Goal: Task Accomplishment & Management: Manage account settings

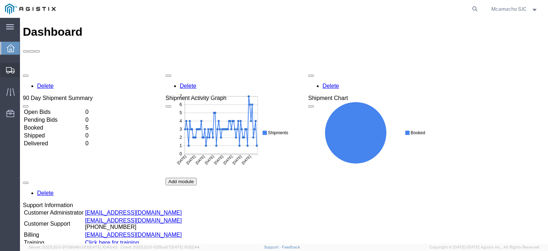
click at [6, 68] on icon at bounding box center [10, 70] width 9 height 6
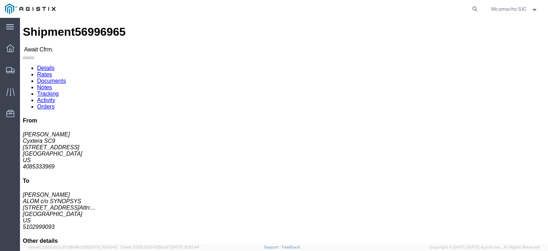
click link "Confirm"
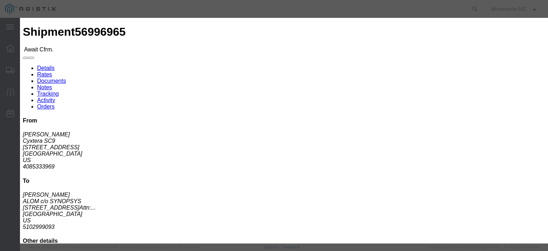
click input "text"
paste input "1001001090"
type input "1001001090"
type input "[PERSON_NAME]"
type input "[DATE]"
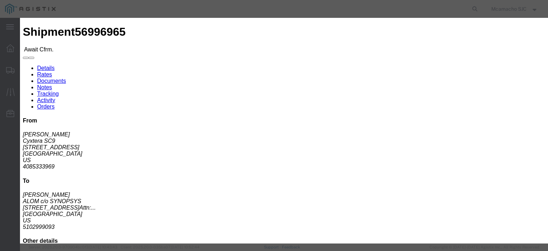
click div "Confirmation Details Use my profile Bill of Lading Number 1001001090 Person Mon…"
click input "text"
type input "4084571280"
click input "[DATE]"
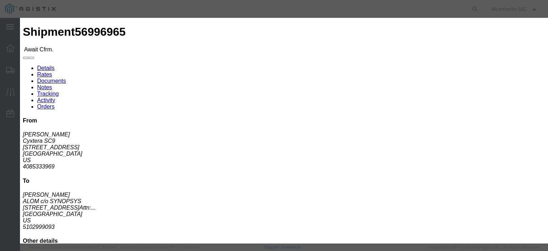
click td "2"
type input "[DATE]"
click select "Select Midnight 1 am 2 am 3 am 4 am 5 am 6 am 7 am 8 am 9 am 10 am 11 am 12 Noo…"
select select "1600"
click select "Select Midnight 1 am 2 am 3 am 4 am 5 am 6 am 7 am 8 am 9 am 10 am 11 am 12 Noo…"
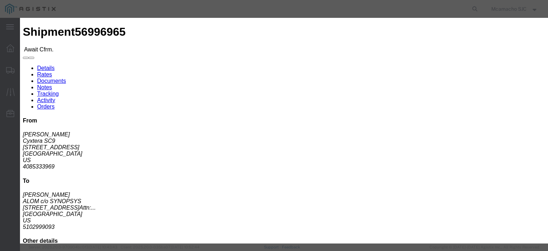
click button "Submit"
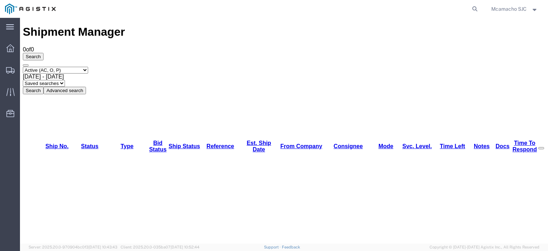
click at [80, 67] on select "Select status Active (AC, O, P) All Approved Awaiting Confirmation (AC) Booked …" at bounding box center [55, 70] width 65 height 7
select select "BOOK"
click at [23, 67] on select "Select status Active (AC, O, P) All Approved Awaiting Confirmation (AC) Booked …" at bounding box center [55, 70] width 65 height 7
click at [44, 87] on button "Search" at bounding box center [33, 90] width 21 height 7
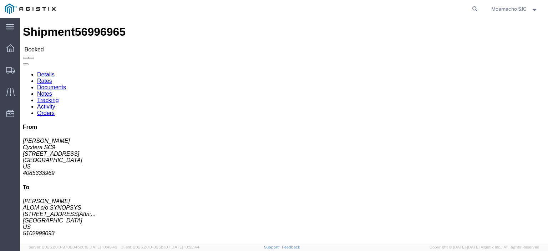
click link "Documents"
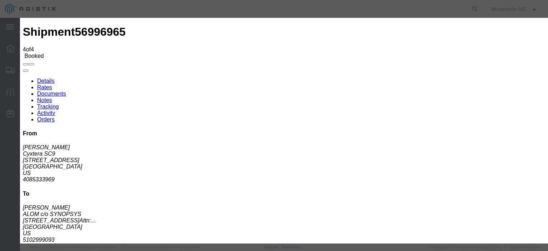
type input "C:\fakepath\1001001090.pdf"
type input "AIRGROUP"
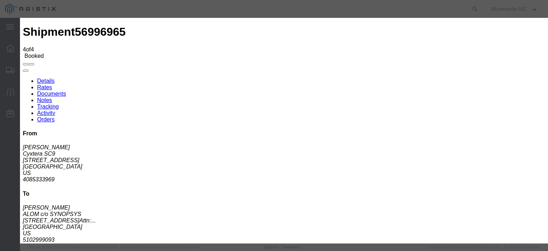
type input "HAWB"
select select "BILL_OF_LADING"
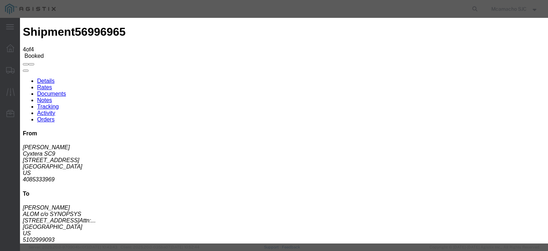
select select
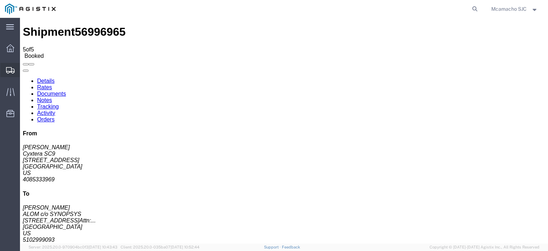
click at [25, 66] on span "Shipments" at bounding box center [22, 70] width 5 height 14
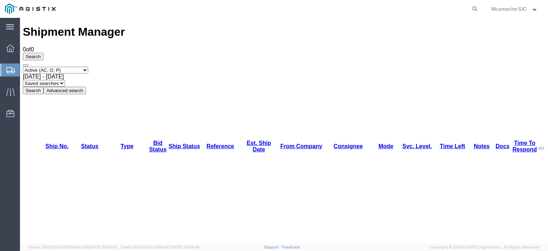
click at [43, 67] on select "Select status Active (AC, O, P) All Approved Awaiting Confirmation (AC) Booked …" at bounding box center [55, 70] width 65 height 7
select select "BOOK"
click at [23, 67] on select "Select status Active (AC, O, P) All Approved Awaiting Confirmation (AC) Booked …" at bounding box center [55, 70] width 65 height 7
click at [44, 87] on button "Search" at bounding box center [33, 90] width 21 height 7
